Goal: Task Accomplishment & Management: Use online tool/utility

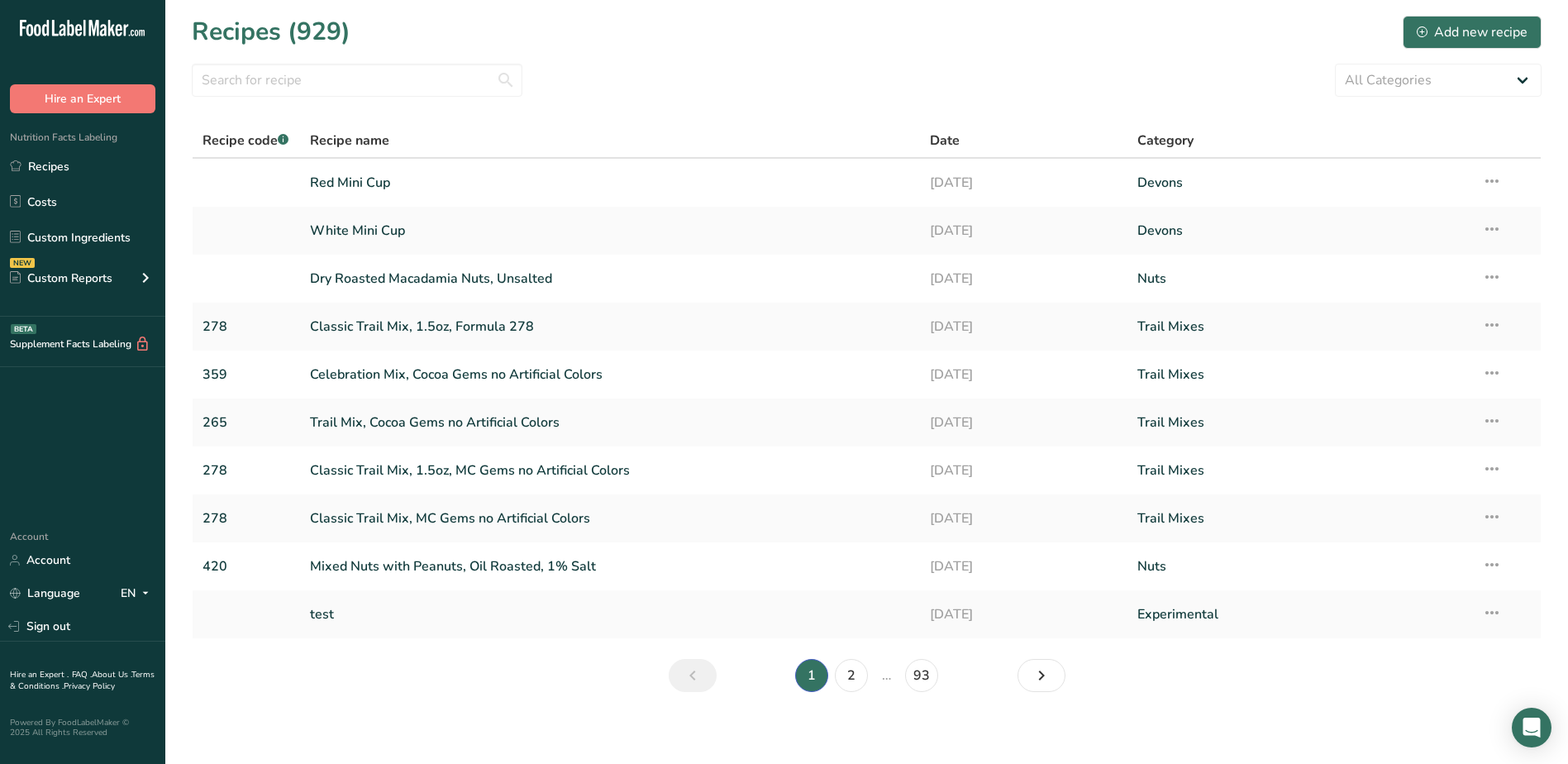
drag, startPoint x: 244, startPoint y: 200, endPoint x: 375, endPoint y: 145, distance: 142.1
click at [244, 200] on td at bounding box center [246, 183] width 108 height 48
click at [1496, 184] on icon at bounding box center [1492, 181] width 20 height 30
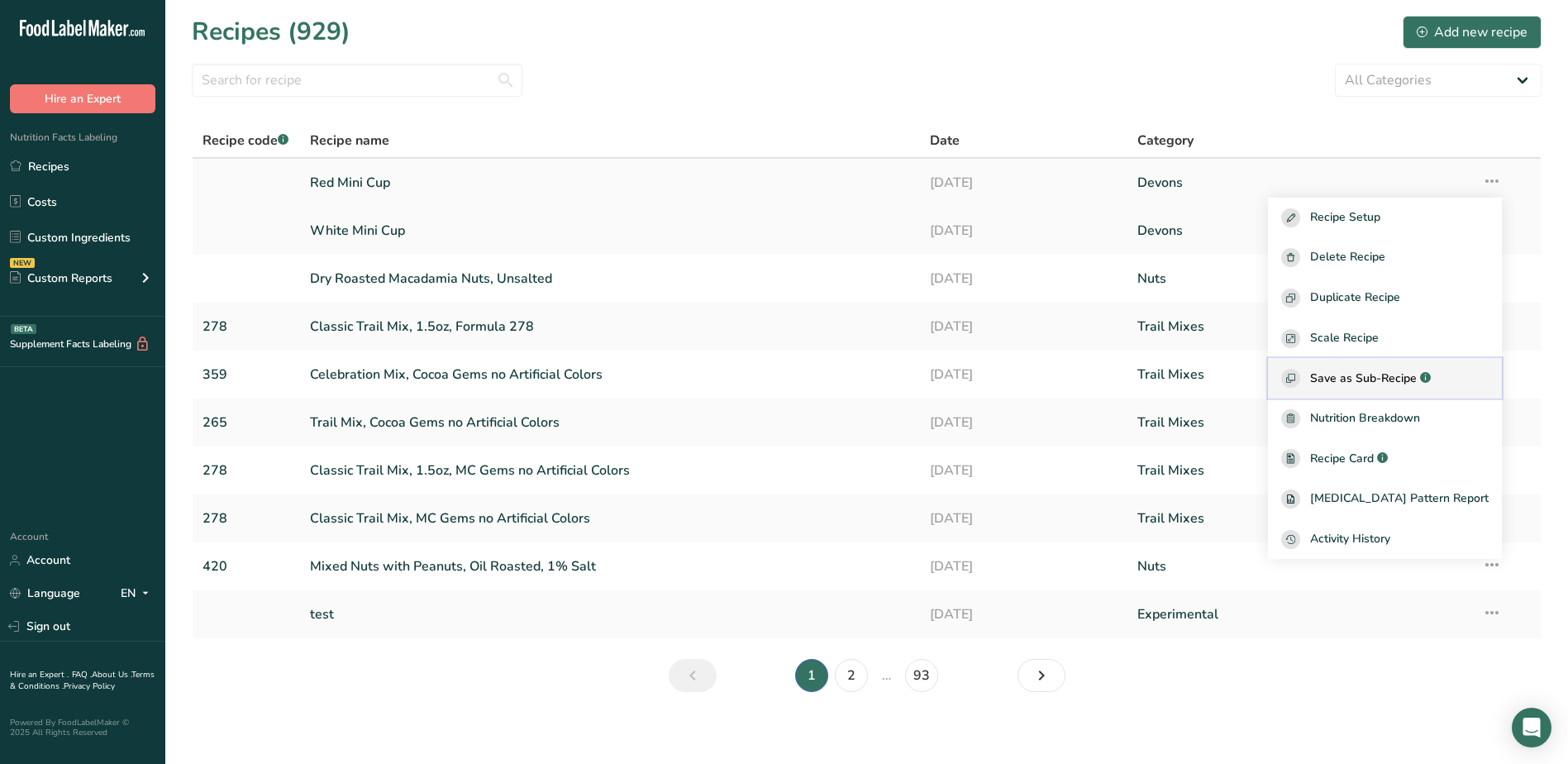
click at [1389, 383] on span "Save as Sub-Recipe" at bounding box center [1363, 379] width 107 height 17
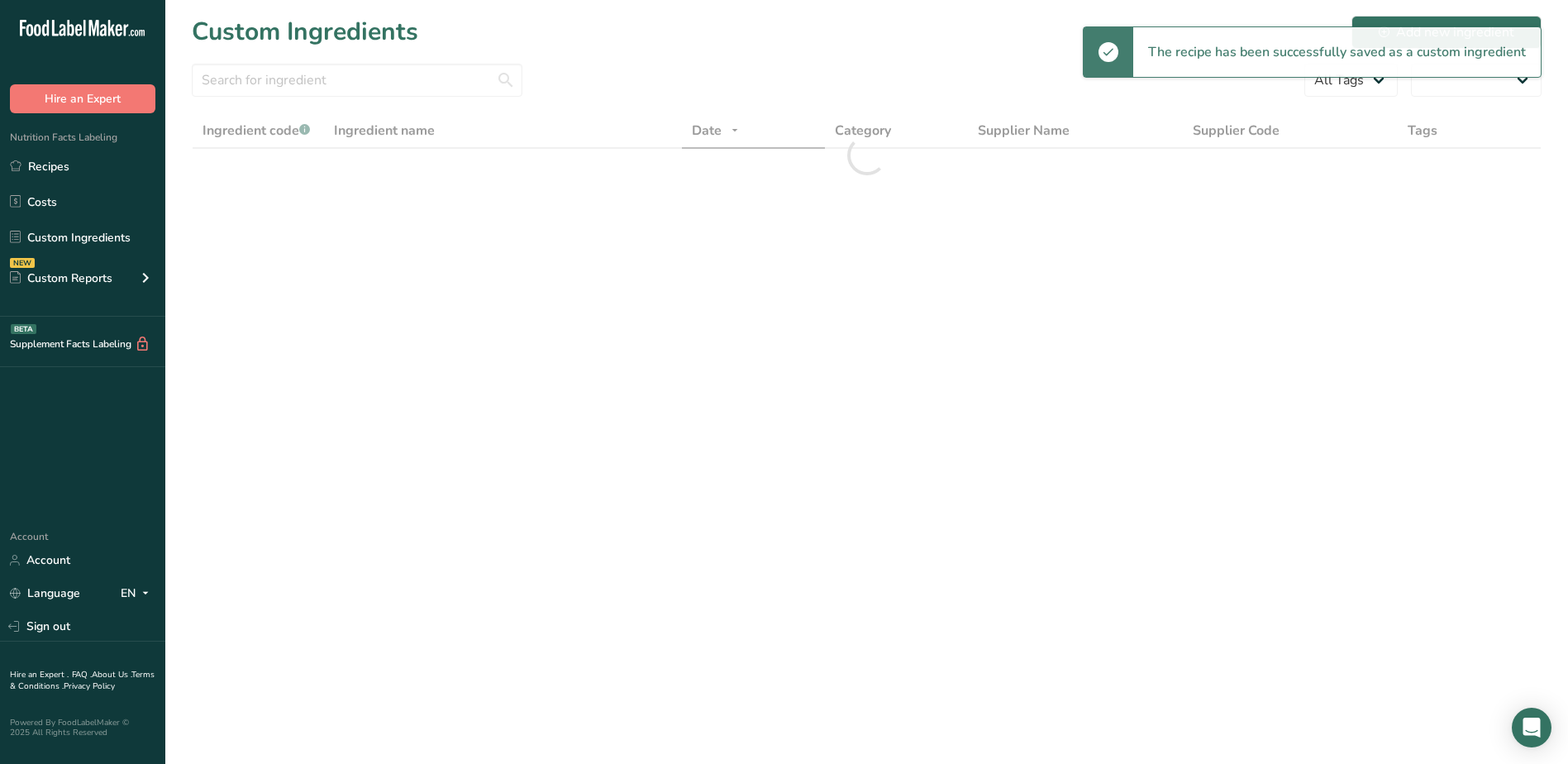
select select "30"
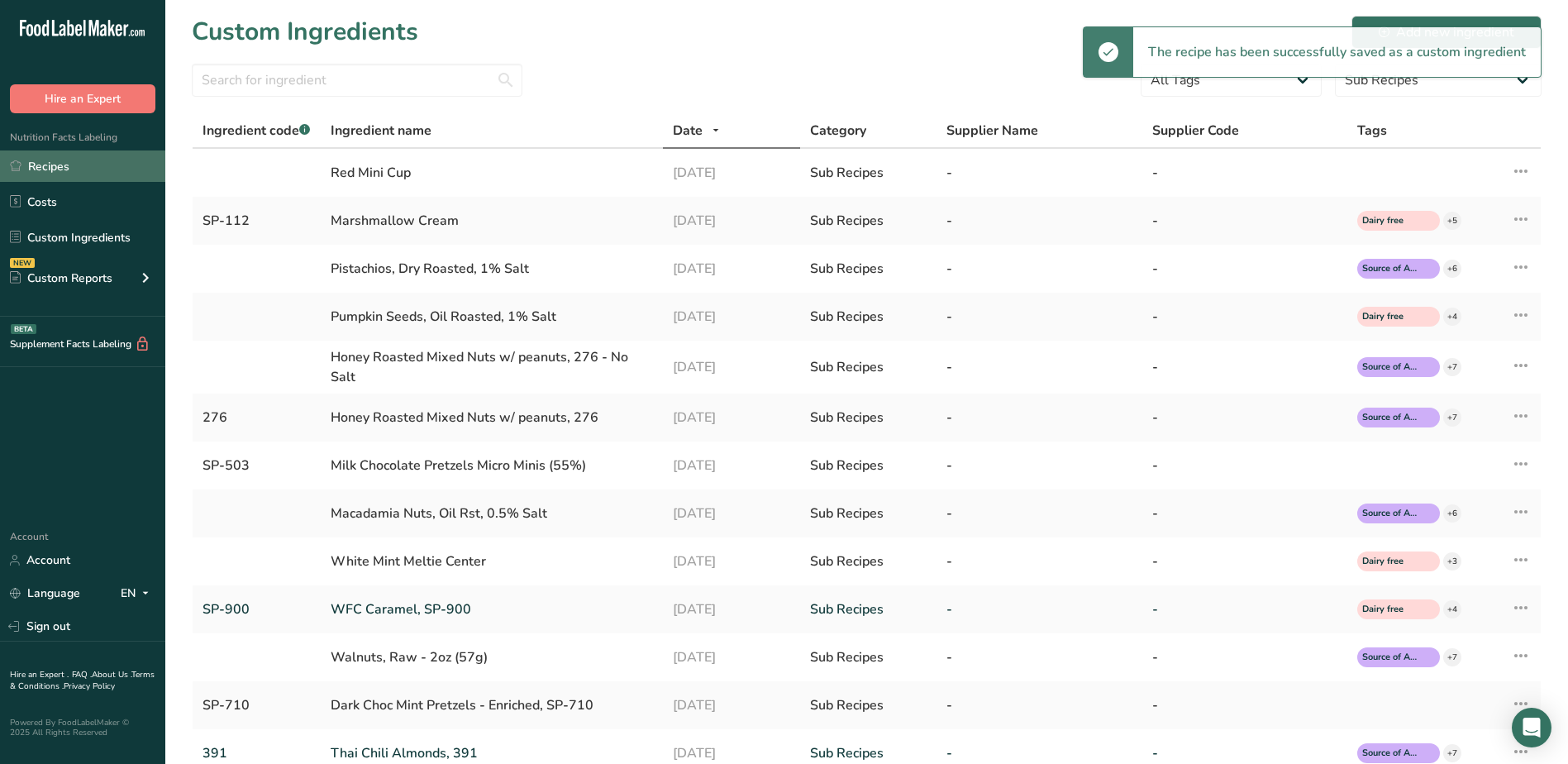
click at [73, 169] on link "Recipes" at bounding box center [82, 166] width 165 height 31
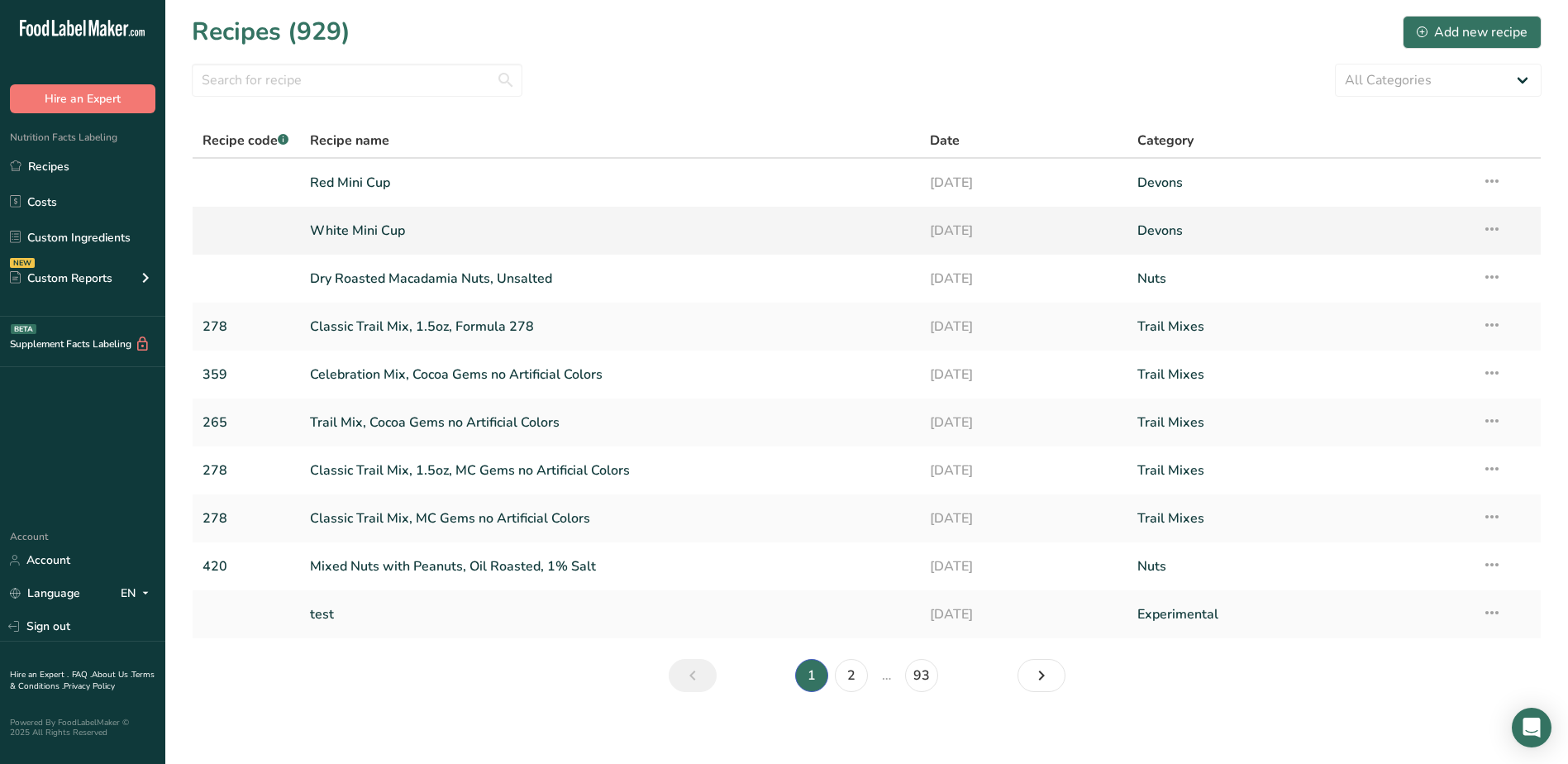
click at [1489, 232] on icon at bounding box center [1492, 229] width 20 height 30
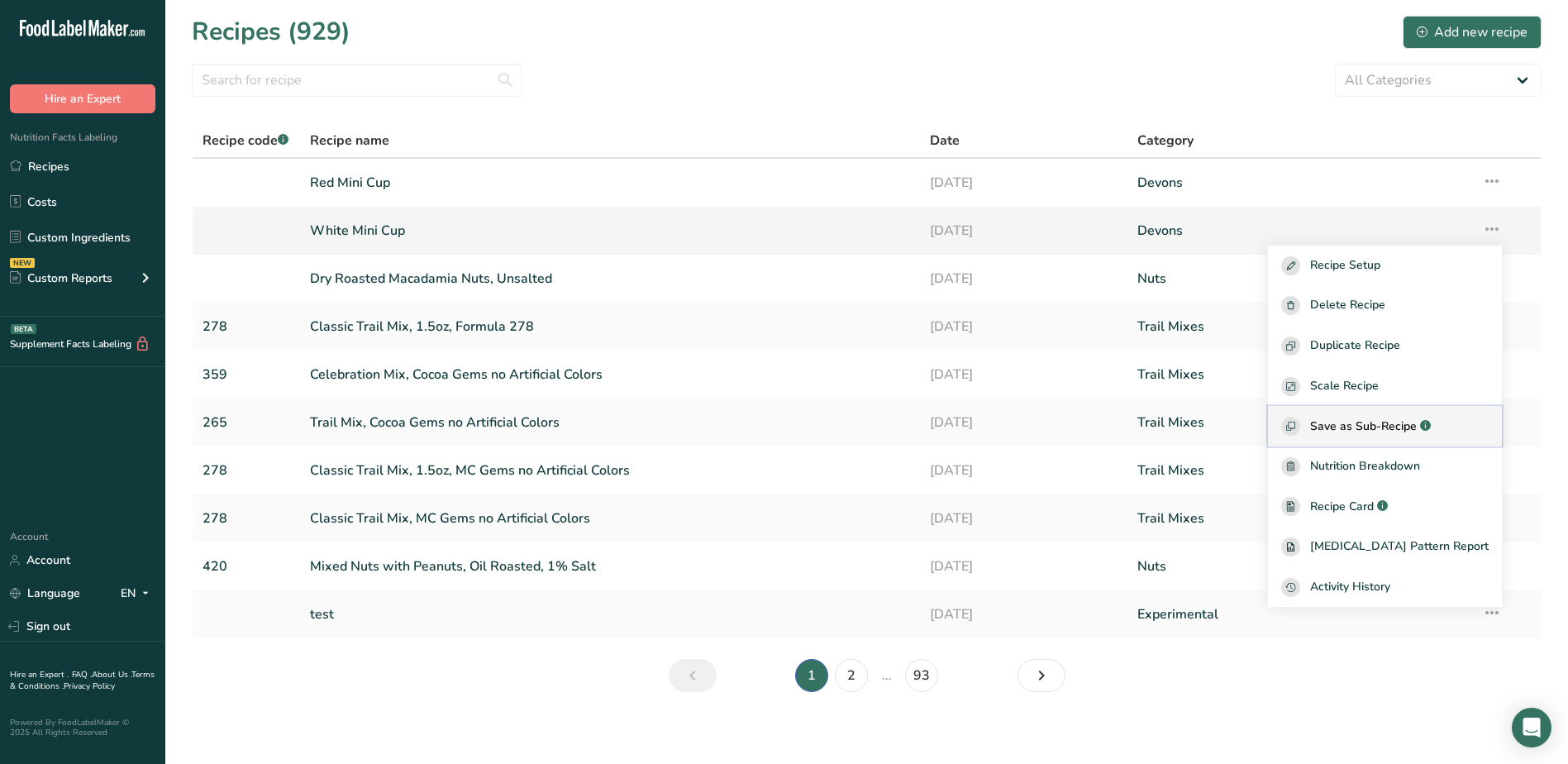
click at [1417, 432] on span "Save as Sub-Recipe" at bounding box center [1363, 427] width 107 height 17
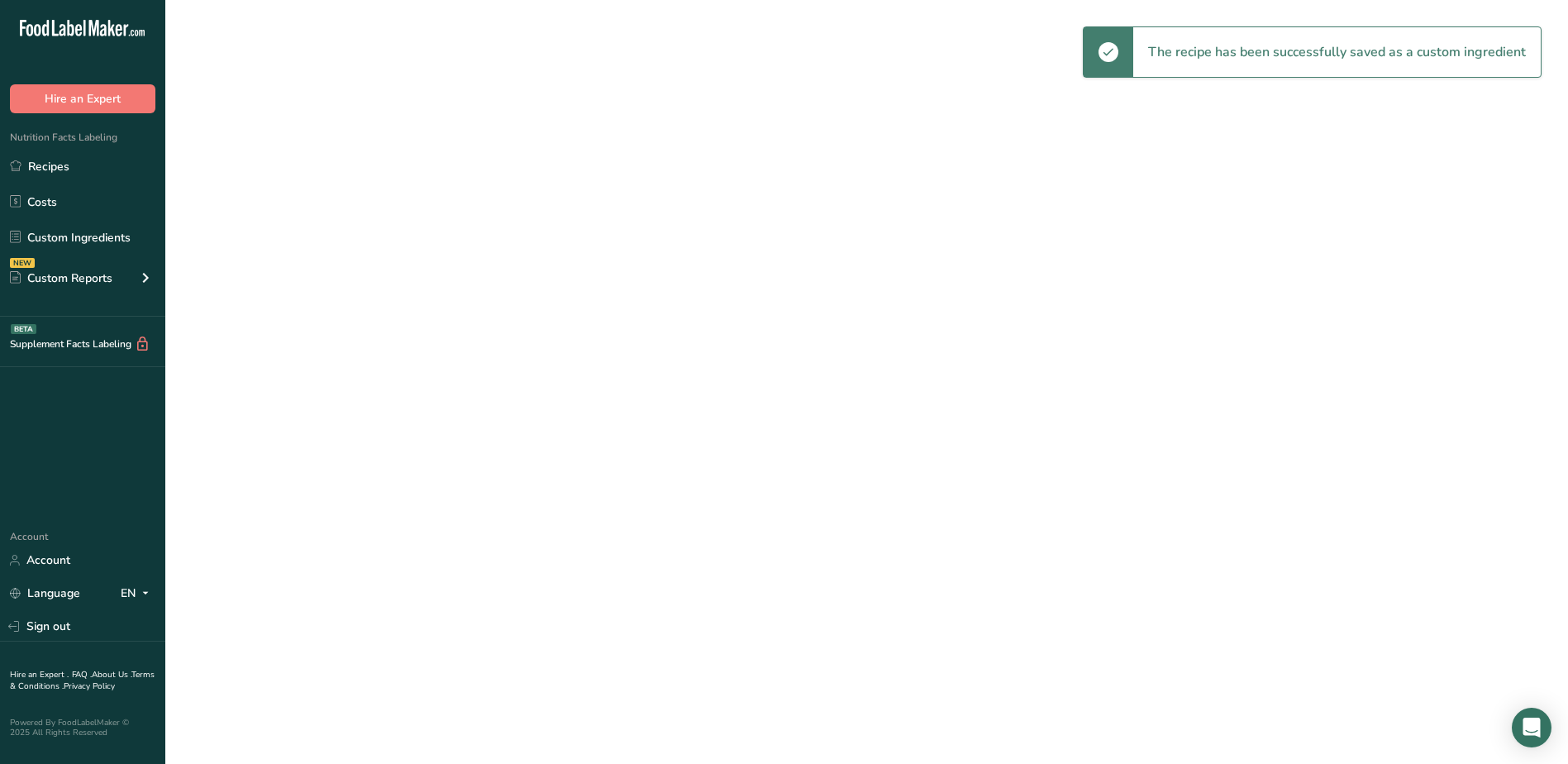
select select "30"
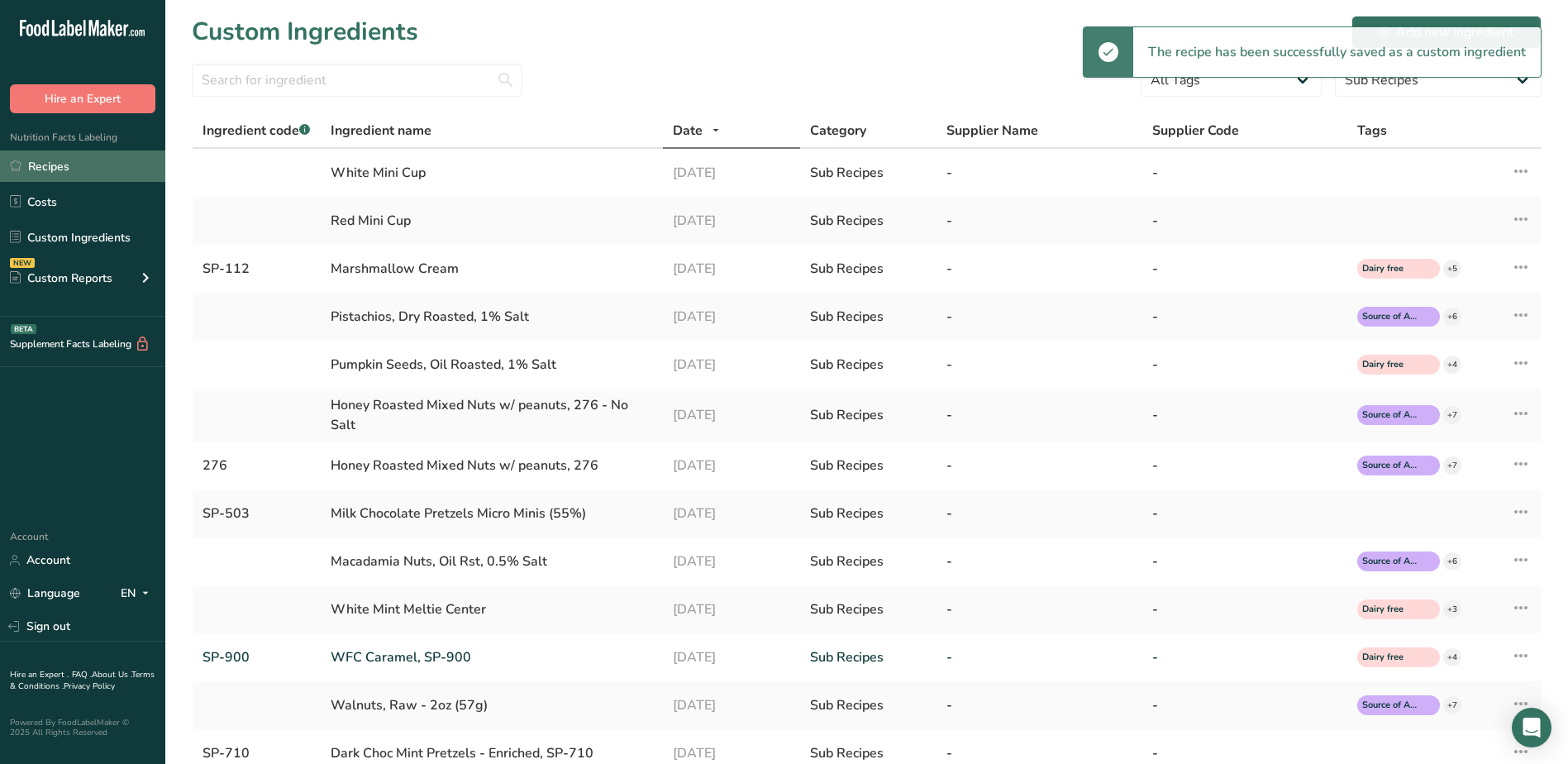
click at [63, 172] on link "Recipes" at bounding box center [82, 166] width 165 height 31
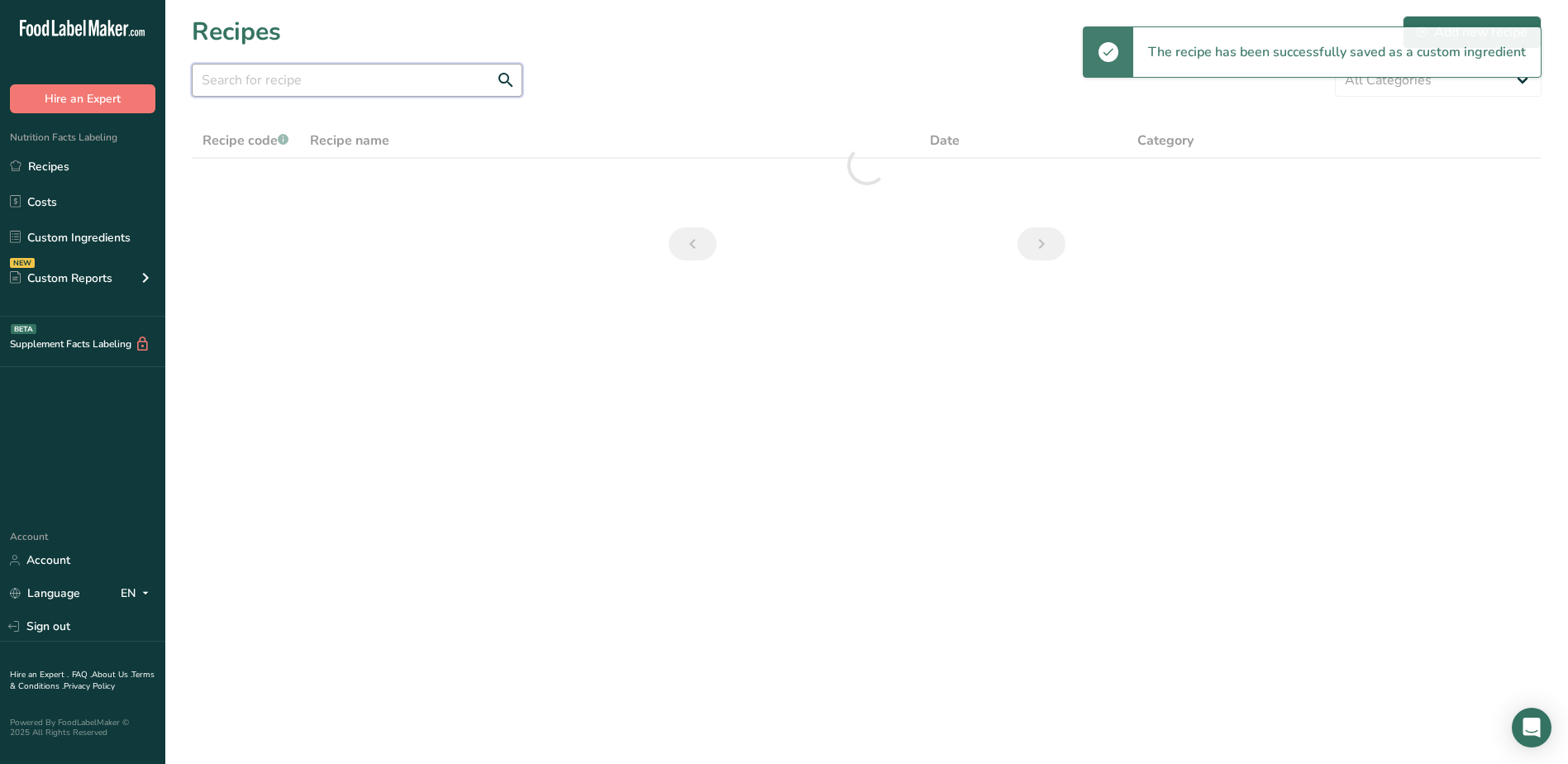
click at [332, 82] on input "text" at bounding box center [357, 80] width 330 height 33
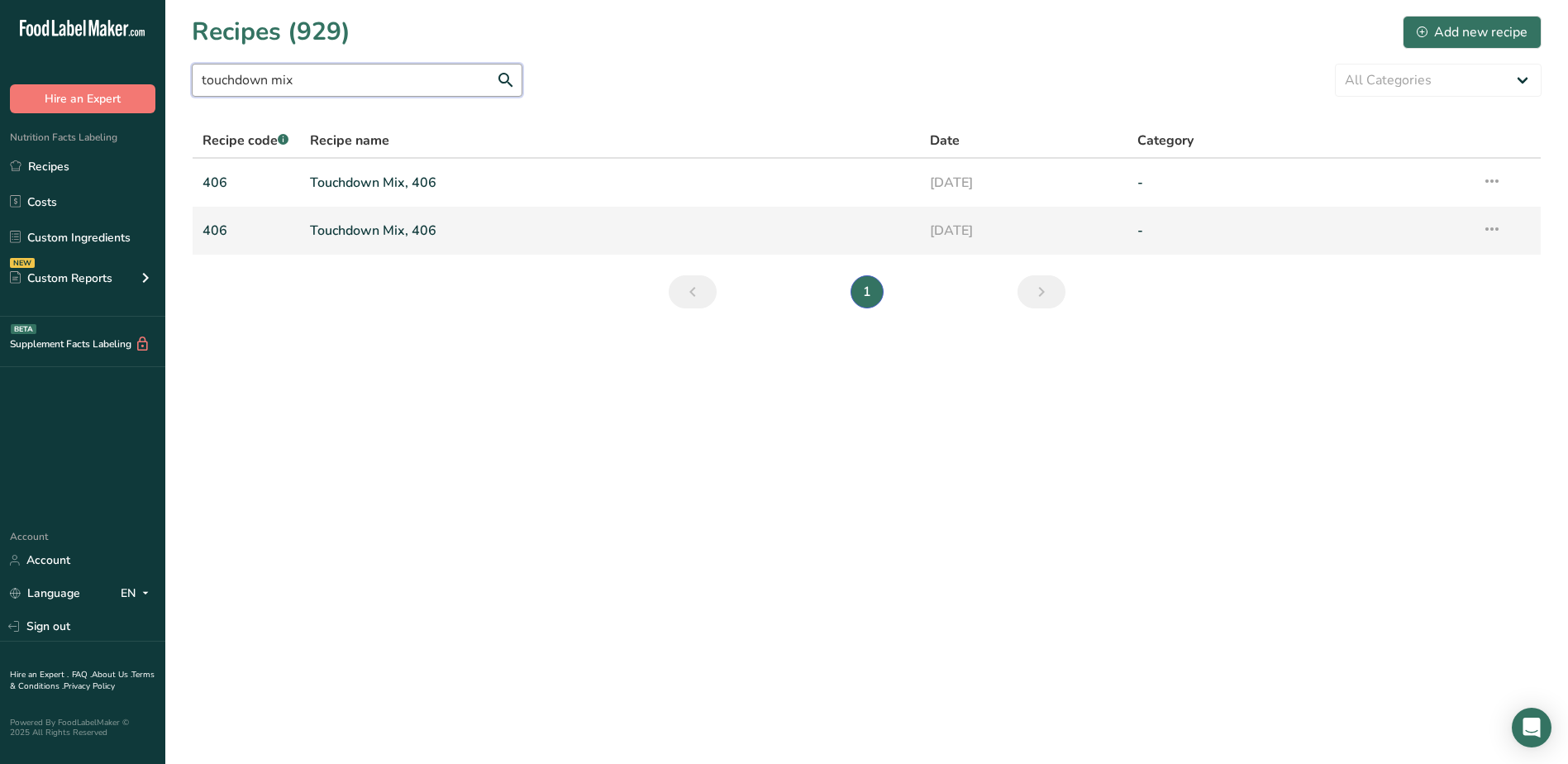
type input "touchdown mix"
click at [1489, 226] on icon at bounding box center [1492, 229] width 20 height 30
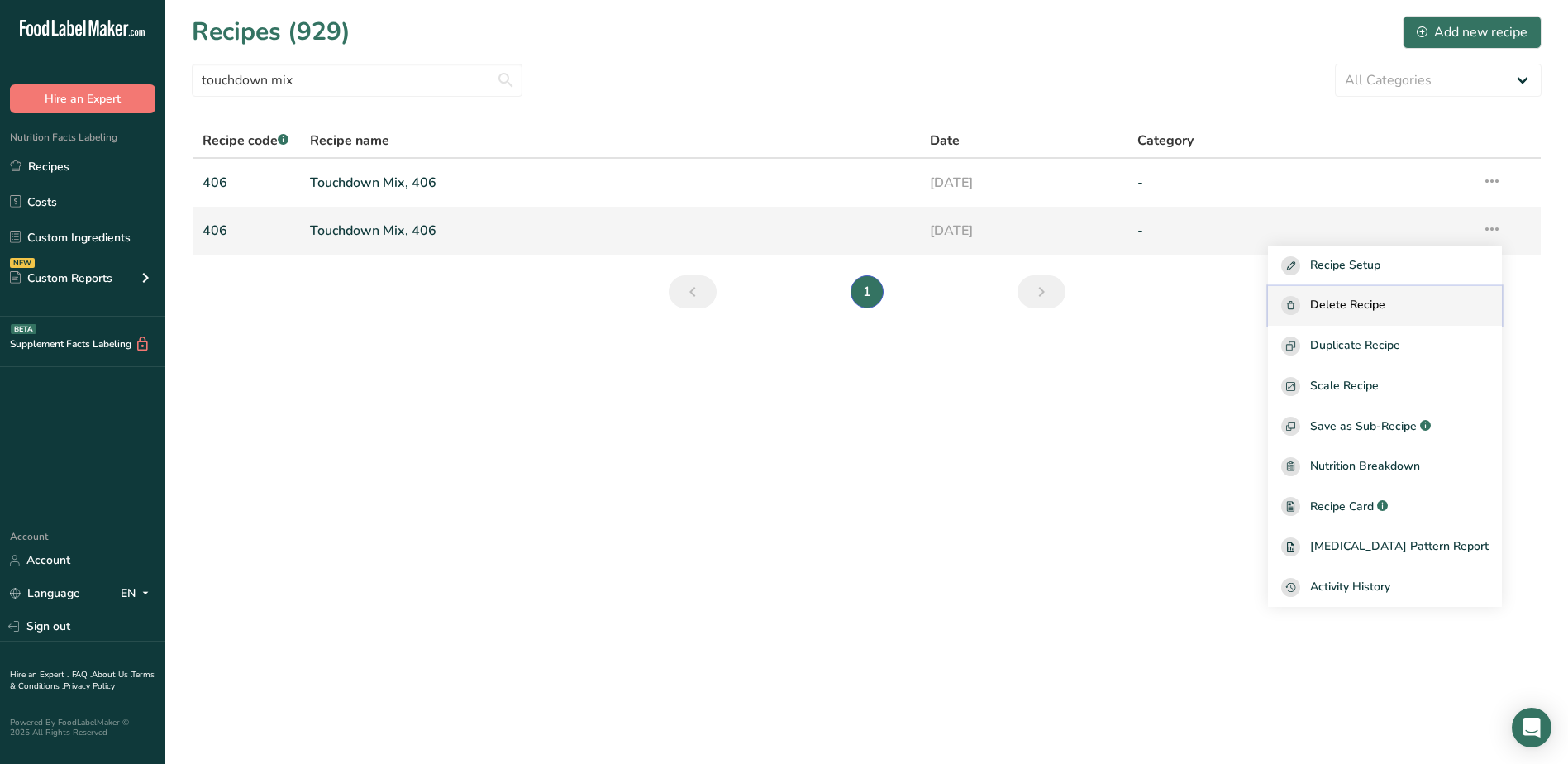
click at [1427, 306] on div "Delete Recipe" at bounding box center [1384, 306] width 207 height 19
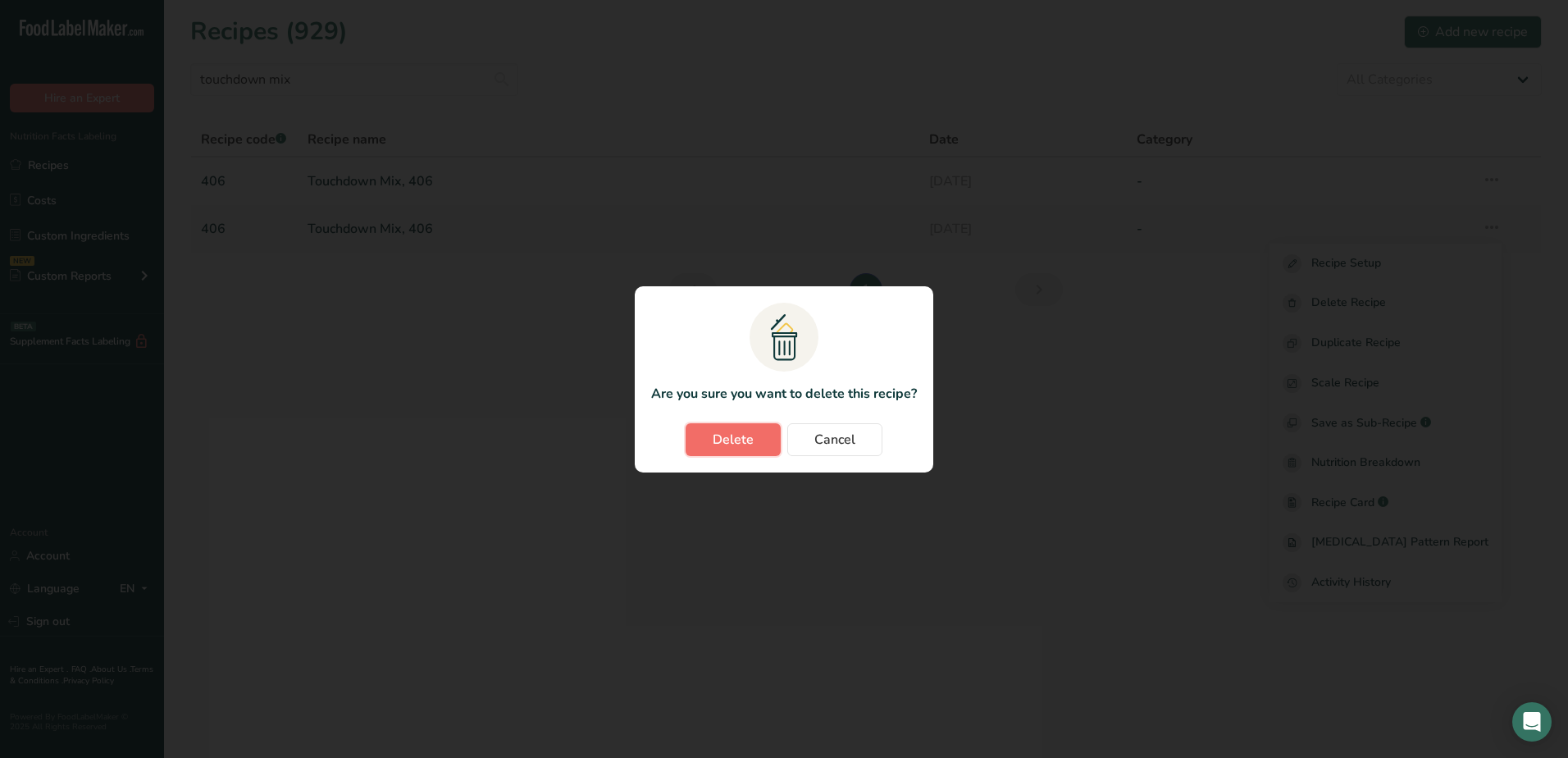
click at [720, 433] on span "Delete" at bounding box center [732, 440] width 41 height 20
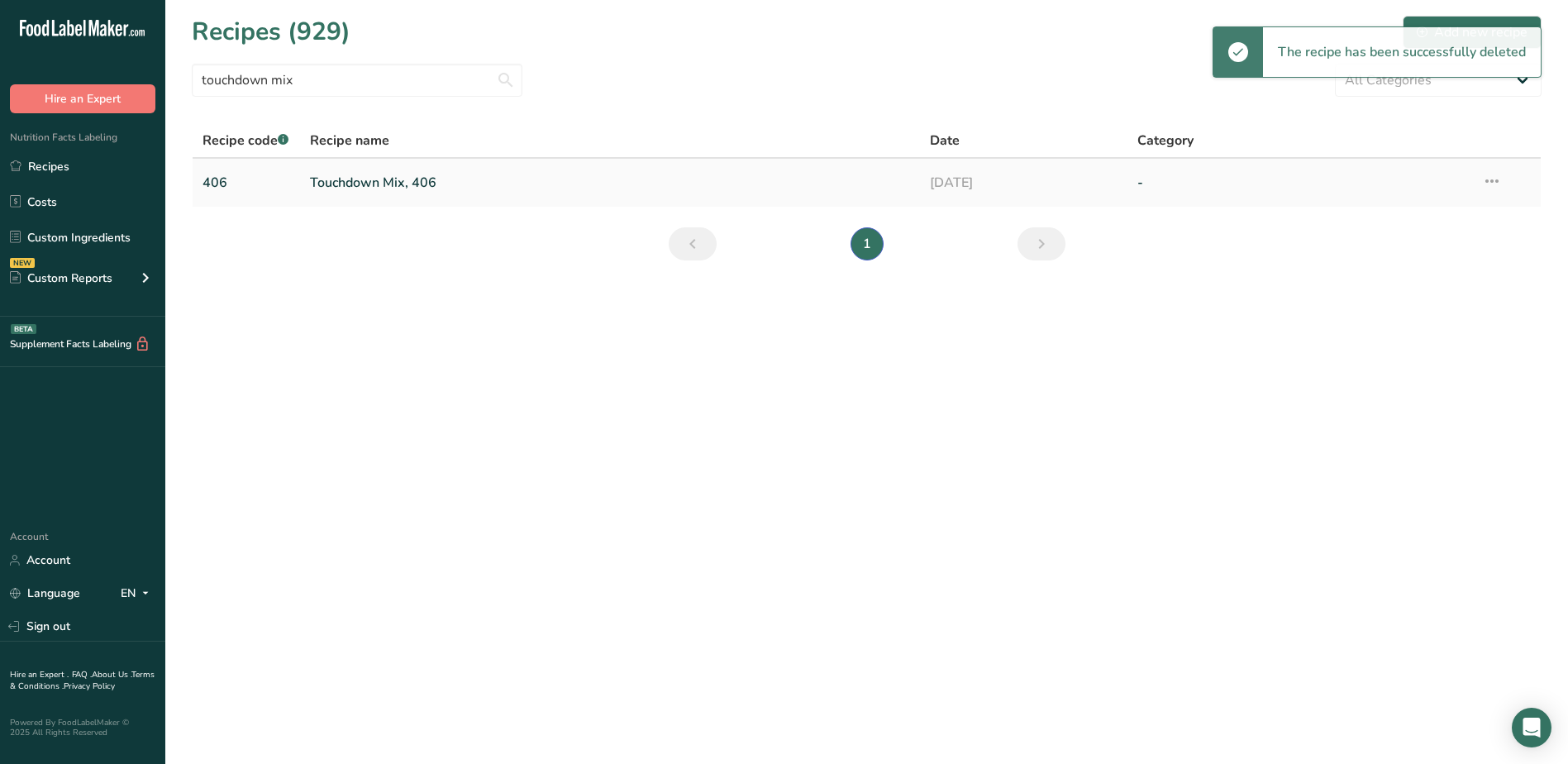
click at [376, 186] on link "Touchdown Mix, 406" at bounding box center [611, 183] width 601 height 35
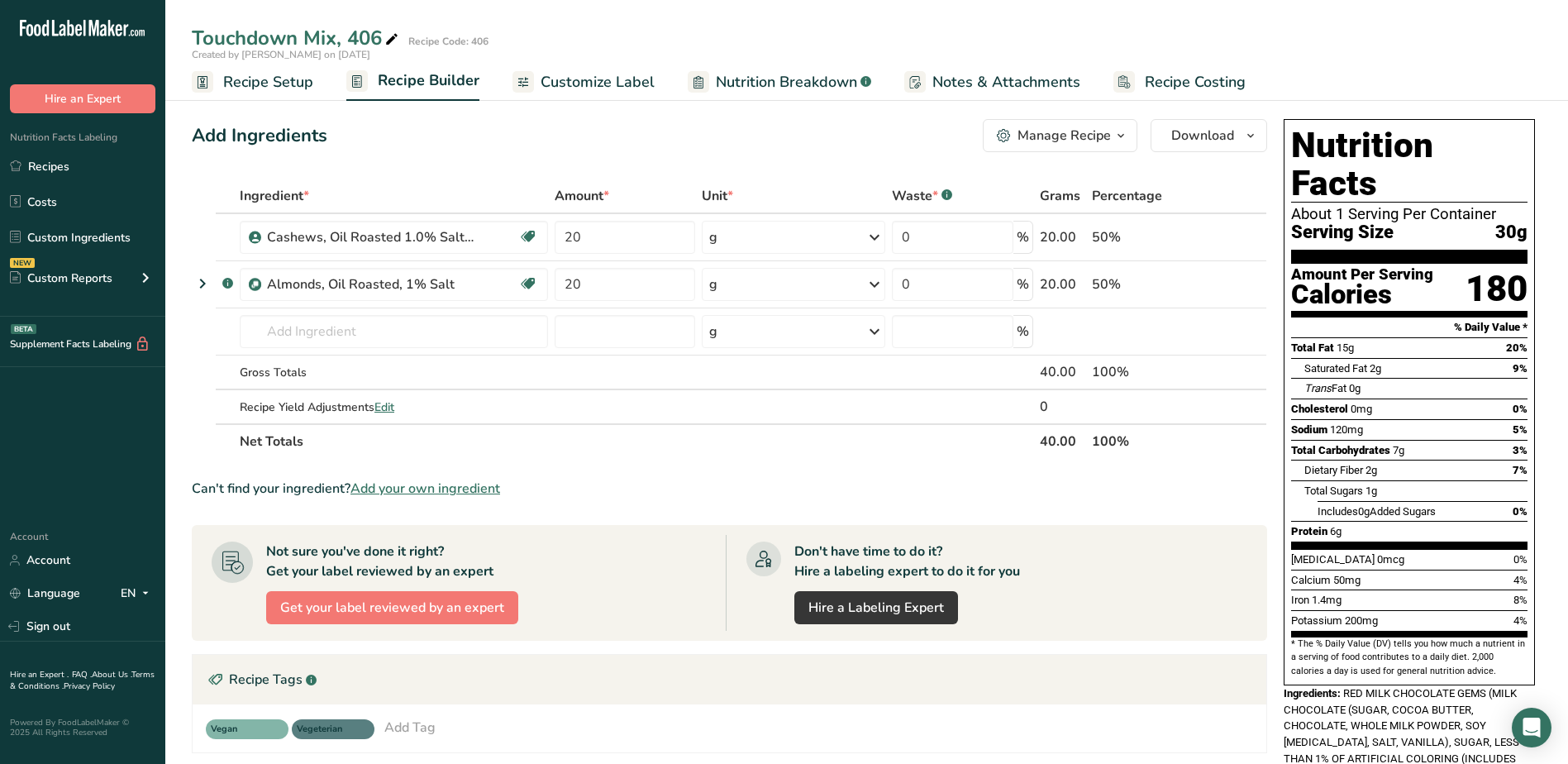
click at [704, 511] on section "Ingredient * Amount * Unit * Waste * .a-a{fill:#347362;}.b-a{fill:#fff;} Grams …" at bounding box center [729, 616] width 1076 height 876
